Goal: Transaction & Acquisition: Register for event/course

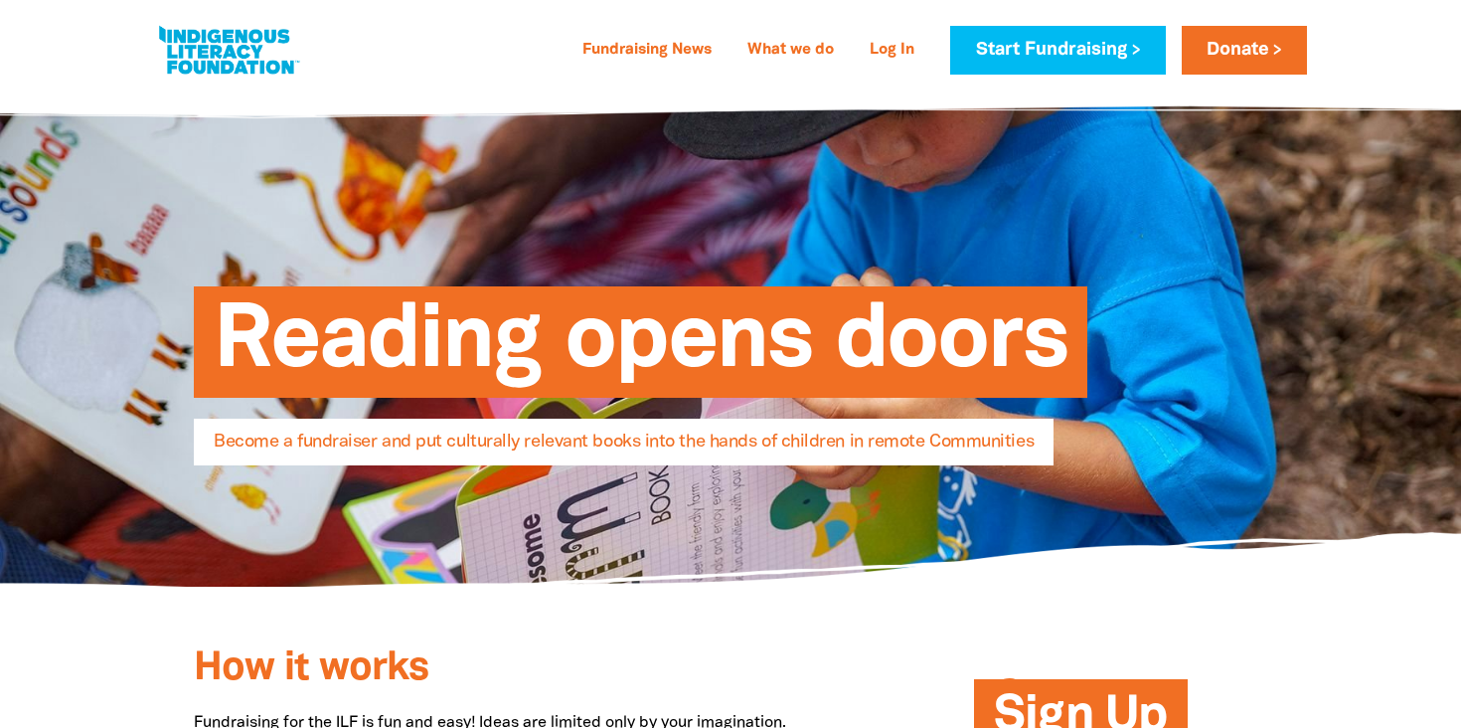
select select "AU"
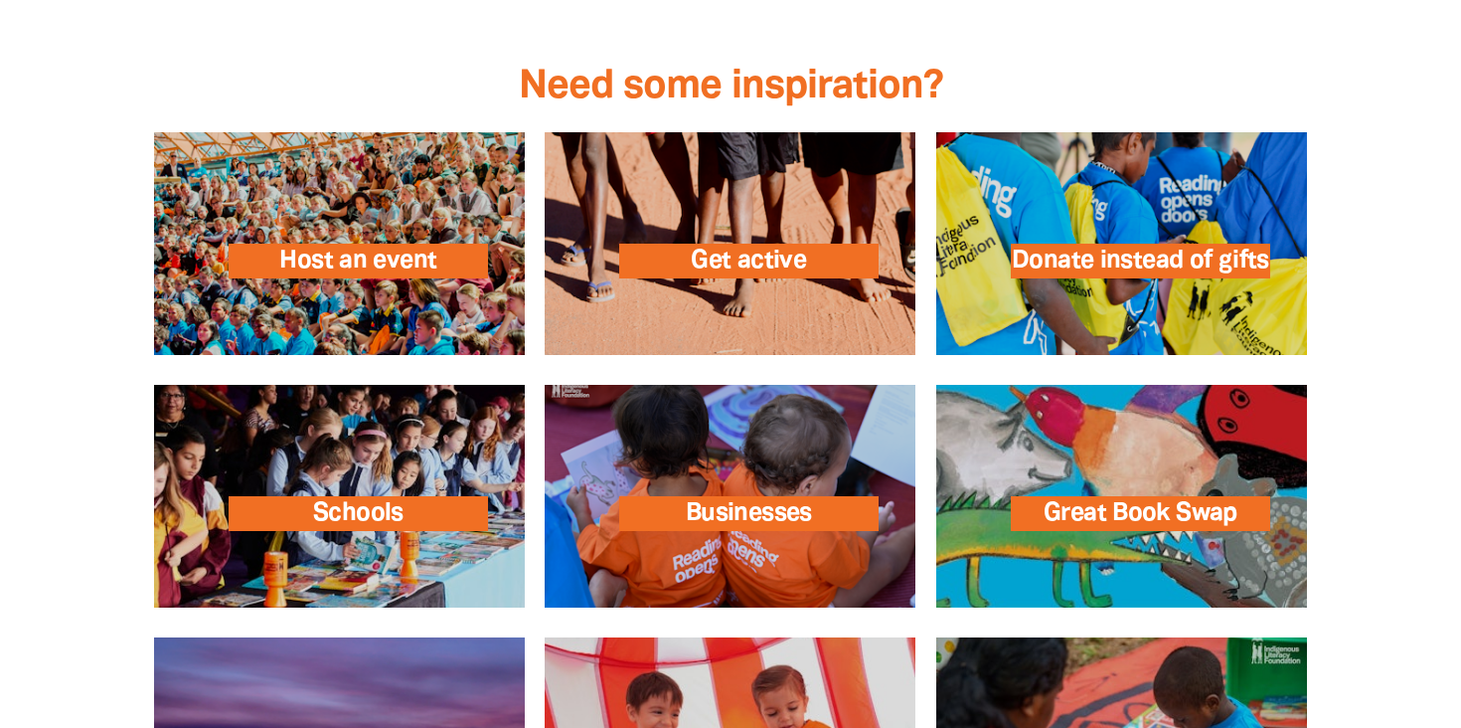
scroll to position [2862, 0]
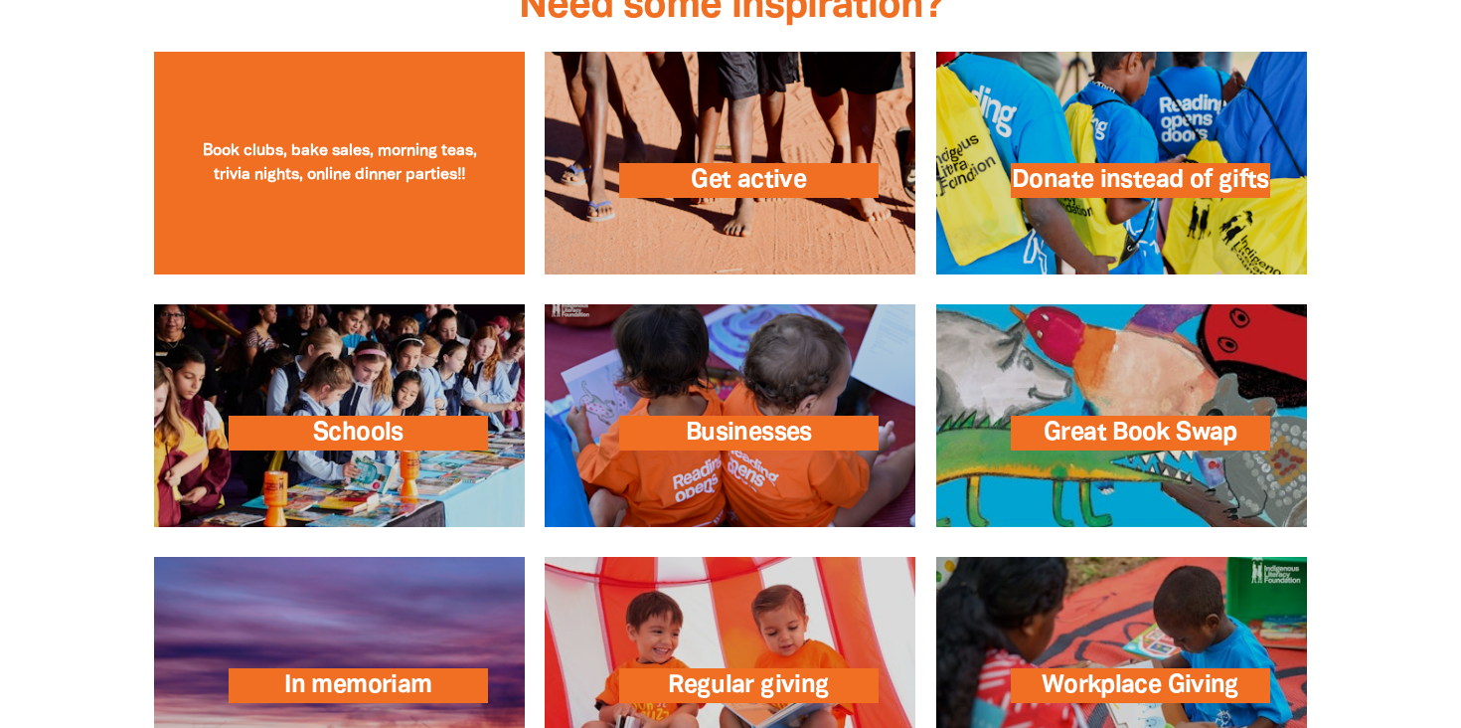
click at [407, 83] on link at bounding box center [339, 163] width 371 height 223
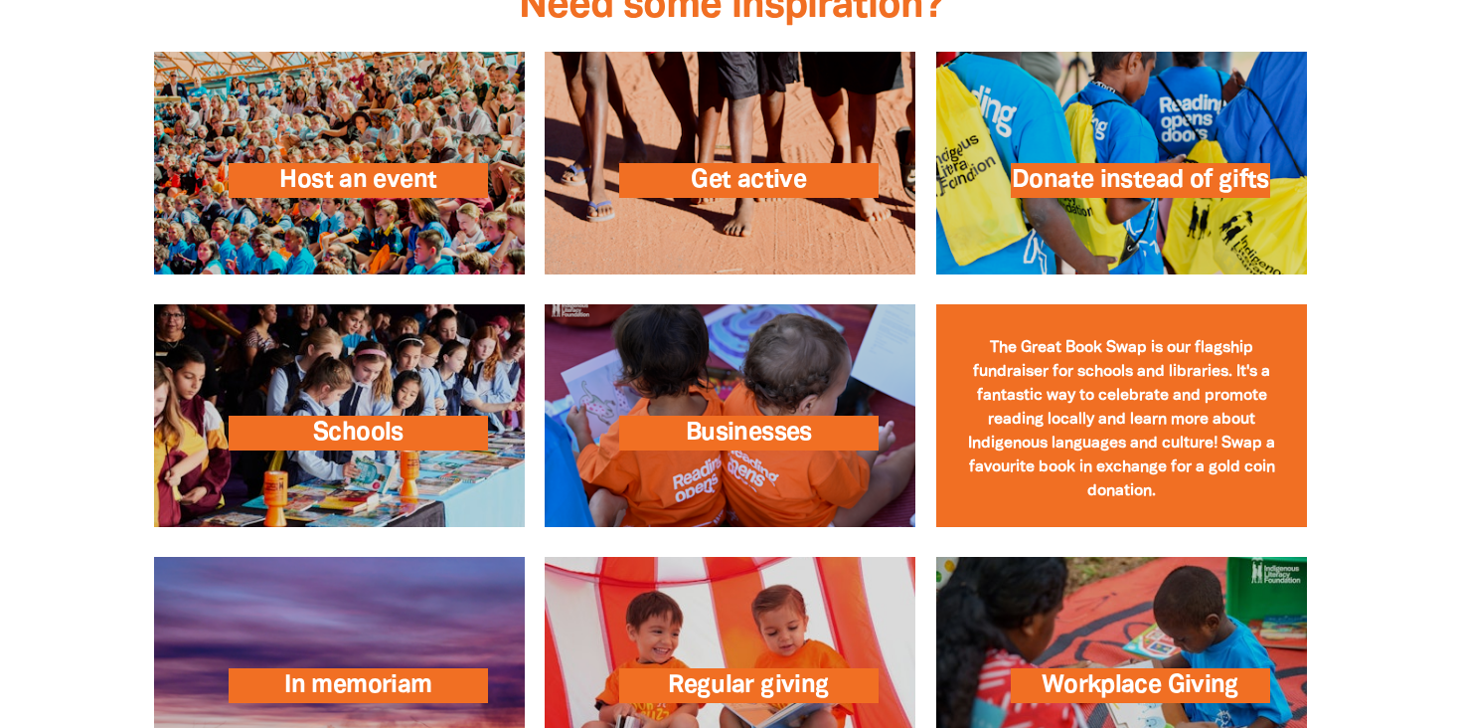
click at [1110, 443] on link at bounding box center [1121, 415] width 371 height 223
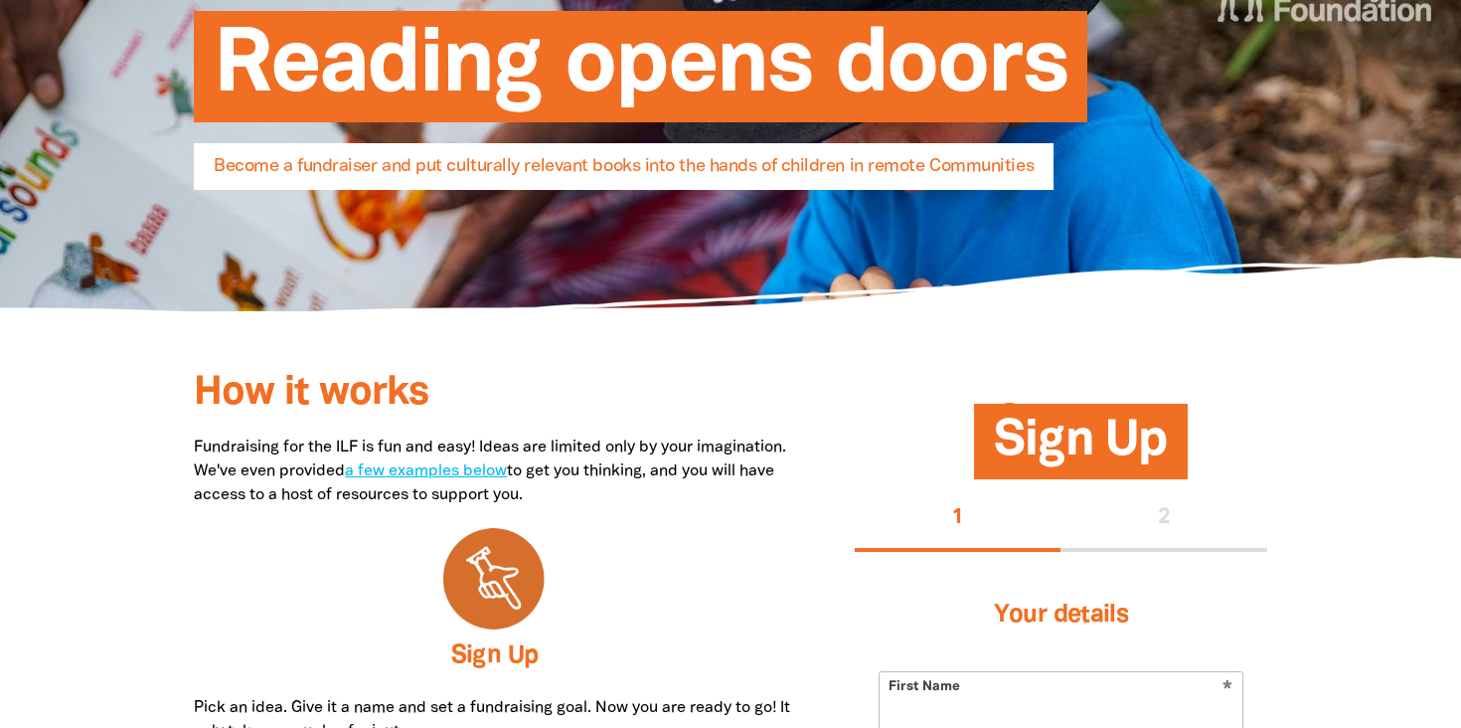
scroll to position [0, 0]
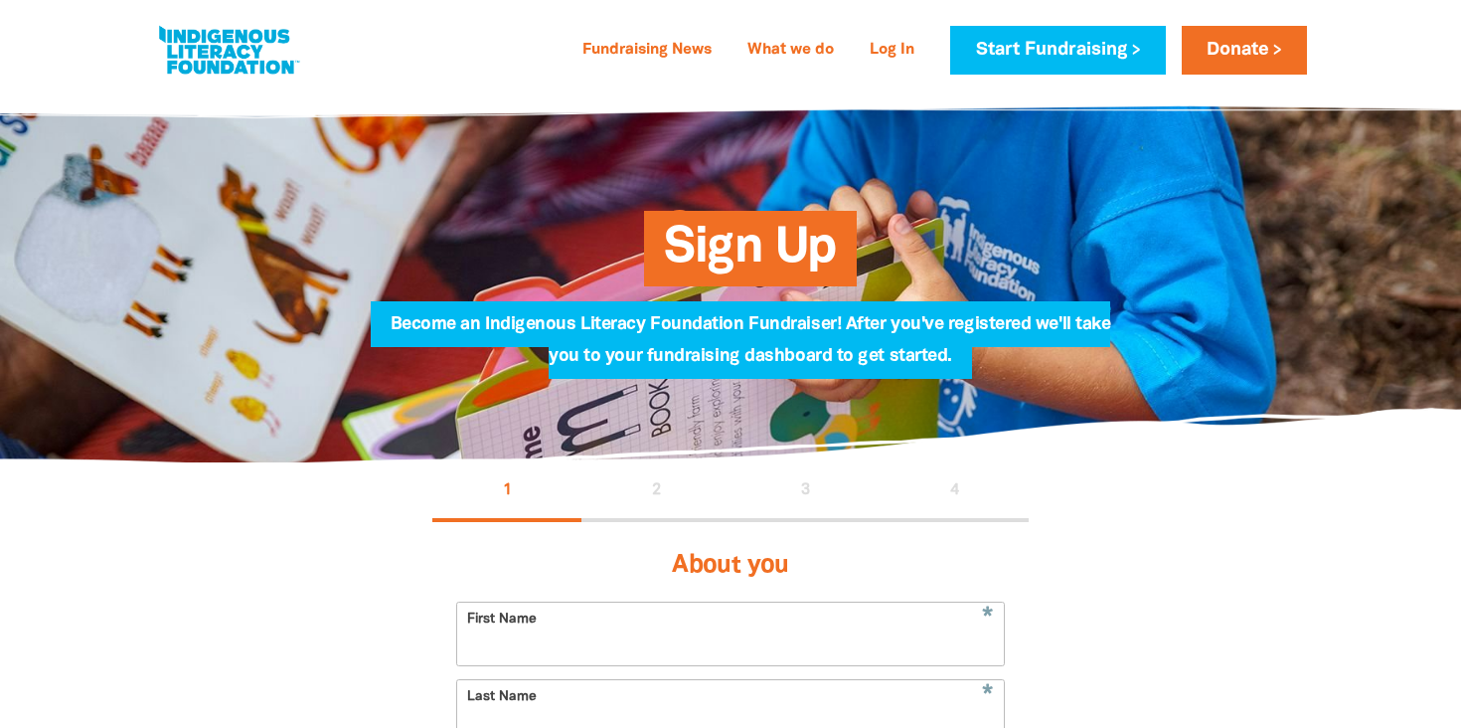
select select "AU"
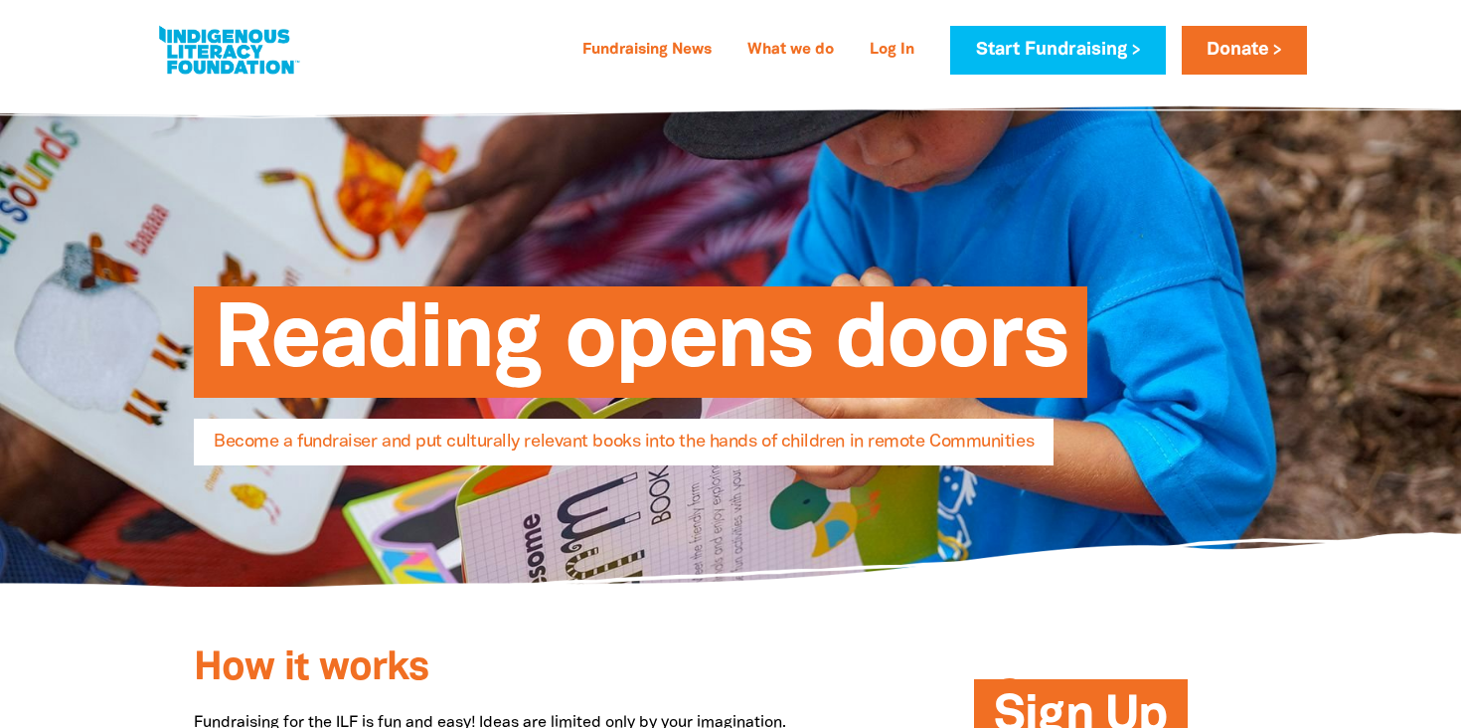
select select "AU"
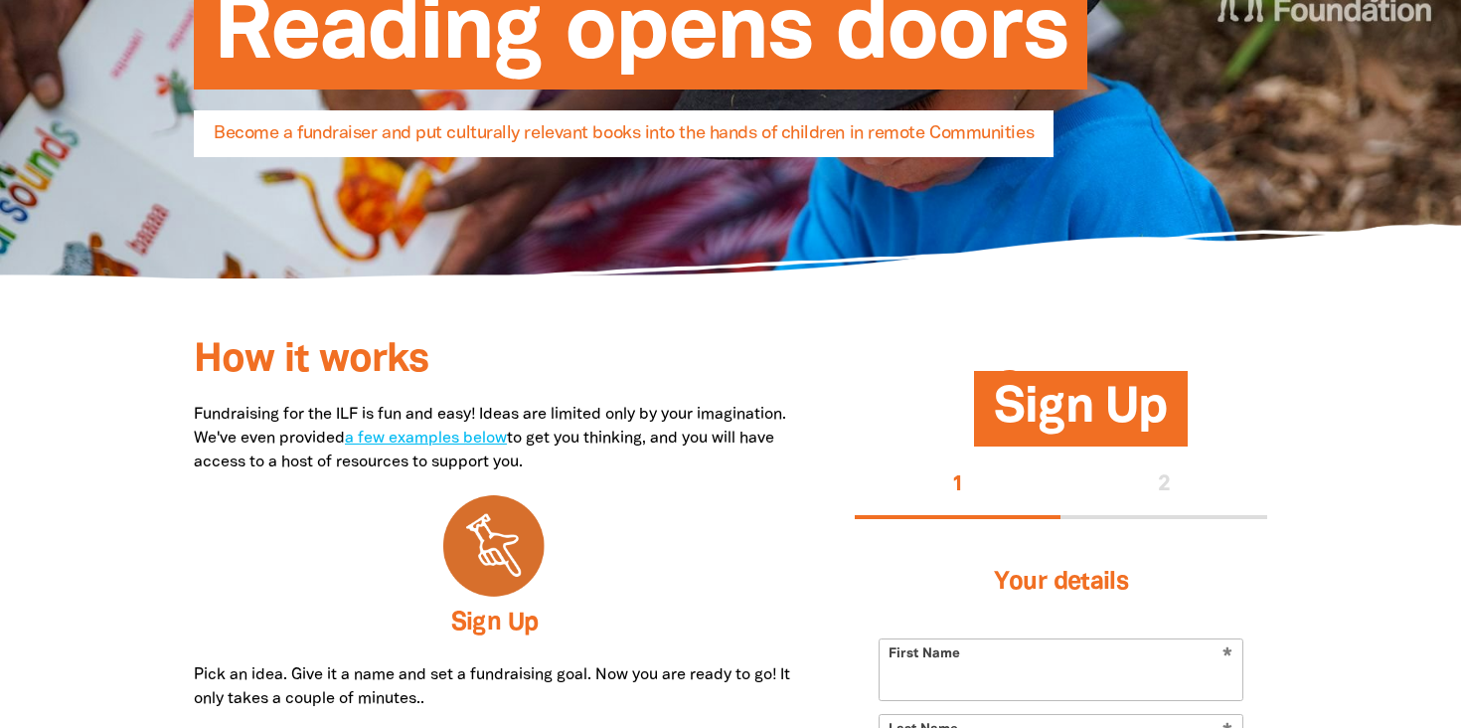
scroll to position [313, 0]
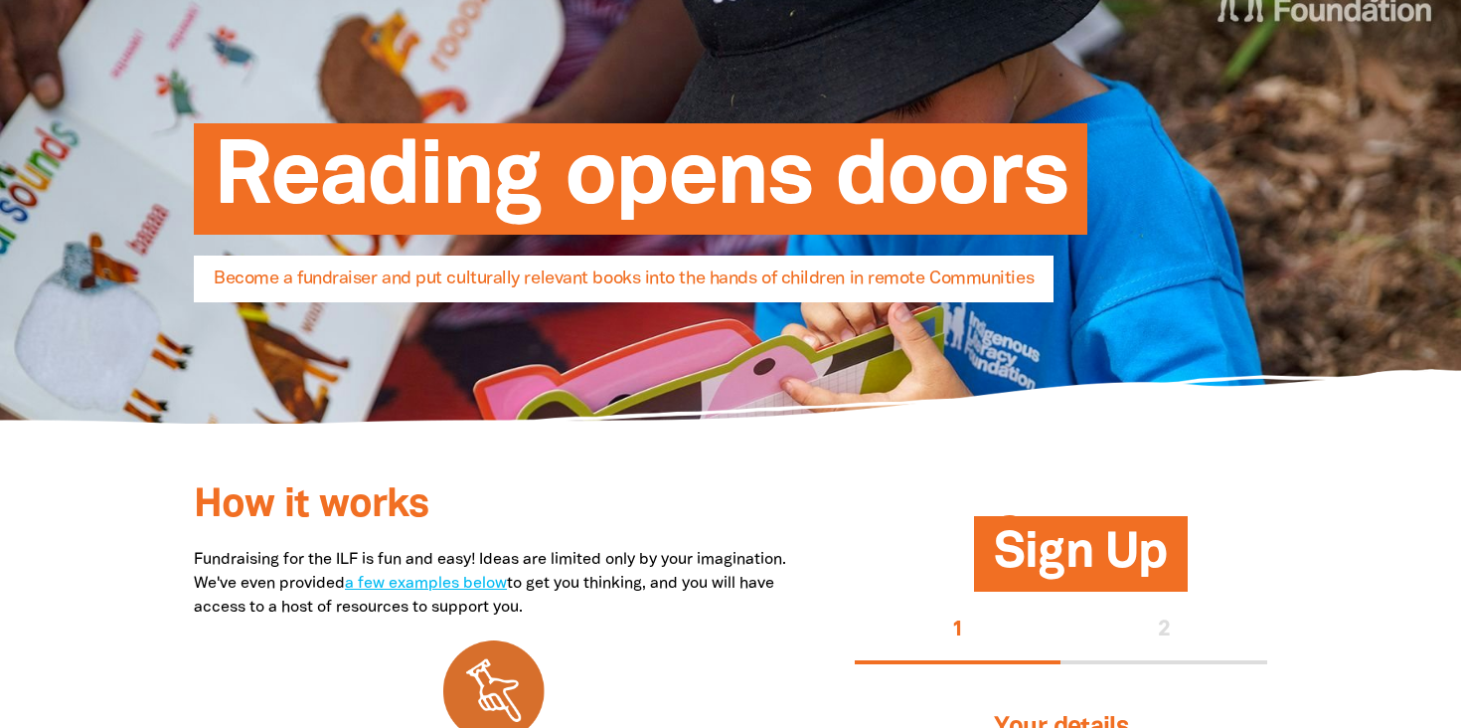
scroll to position [0, 0]
